Goal: Find specific page/section: Find specific page/section

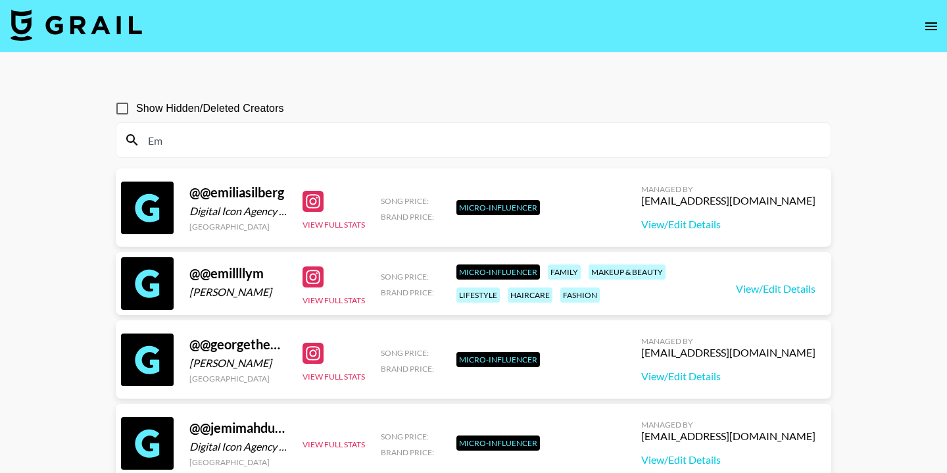
type input "E"
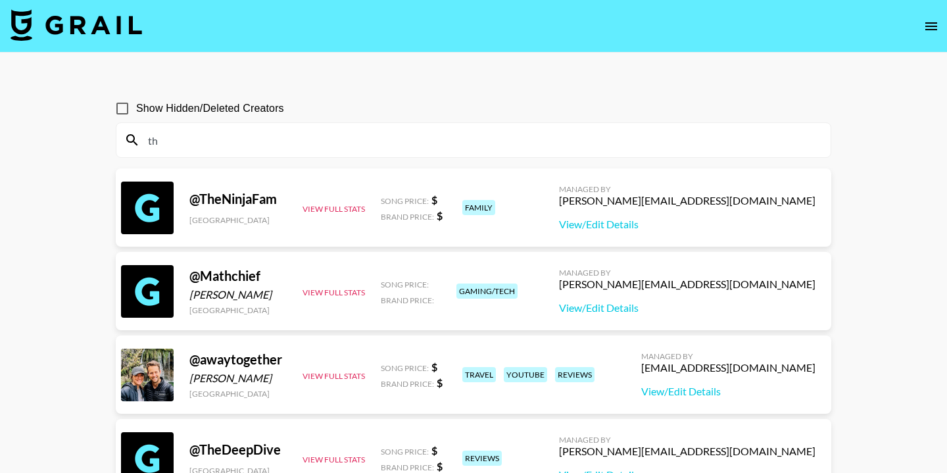
type input "t"
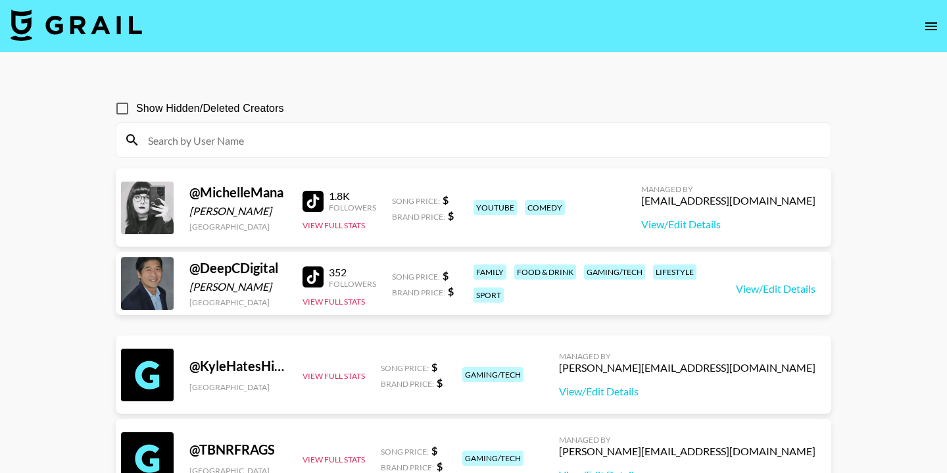
click at [235, 136] on input at bounding box center [481, 140] width 683 height 21
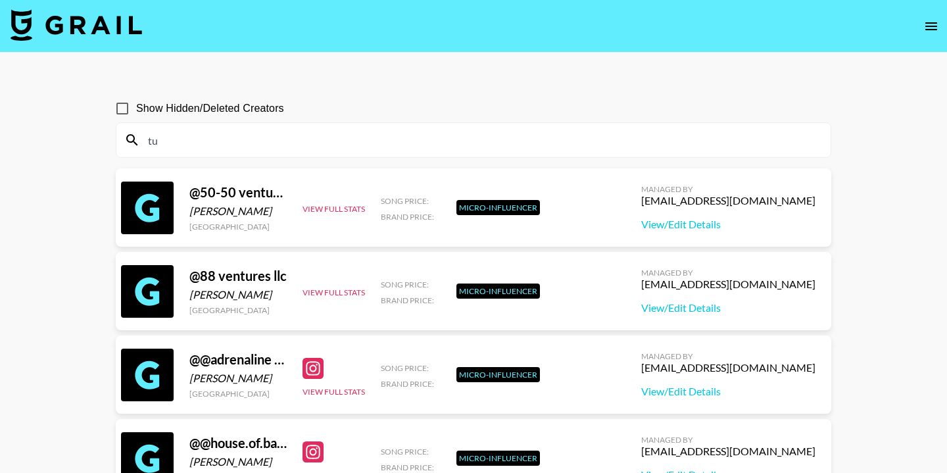
type input "t"
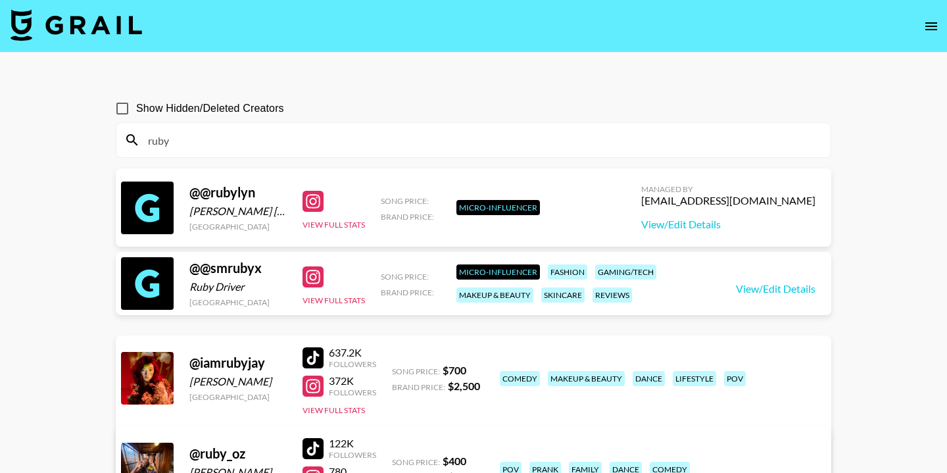
click at [197, 144] on input "ruby" at bounding box center [481, 140] width 683 height 21
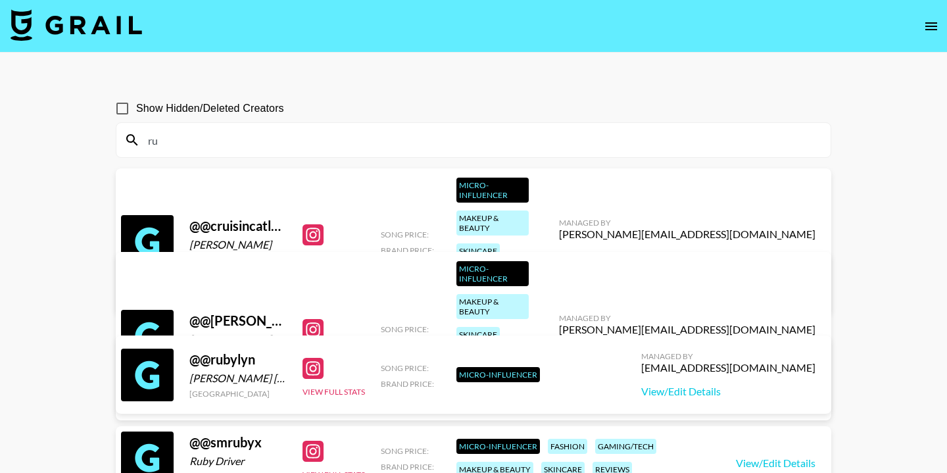
type input "r"
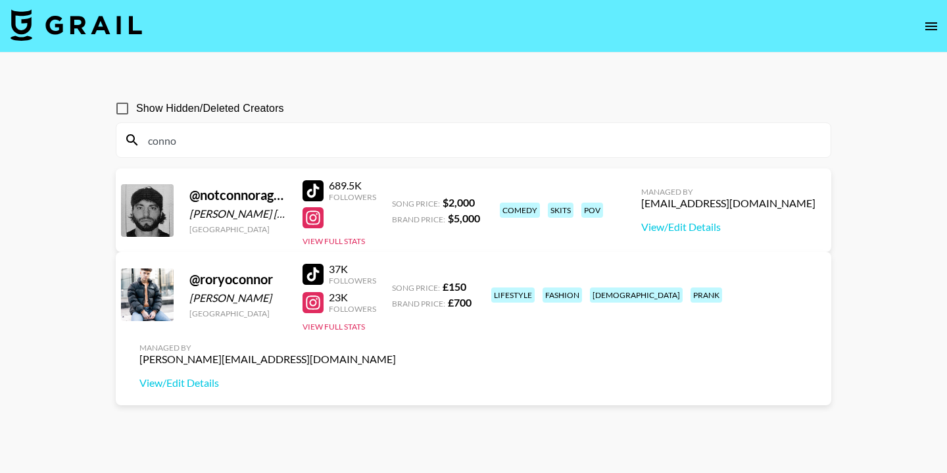
drag, startPoint x: 197, startPoint y: 141, endPoint x: 102, endPoint y: 141, distance: 95.4
click at [102, 141] on main "Show Hidden/Deleted Creators conno @ notconnoragain [PERSON_NAME] [PERSON_NAME]…" at bounding box center [473, 268] width 947 height 431
paste input "jwarnockk"
type input "jwarnockk"
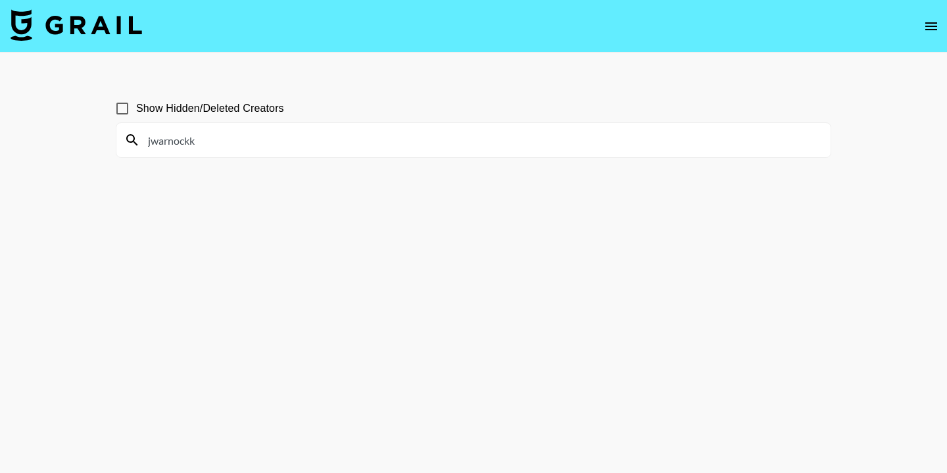
drag, startPoint x: 213, startPoint y: 149, endPoint x: 116, endPoint y: 130, distance: 98.6
click at [116, 130] on div "jwarnockk" at bounding box center [473, 140] width 714 height 34
